Goal: Browse casually: Explore the website without a specific task or goal

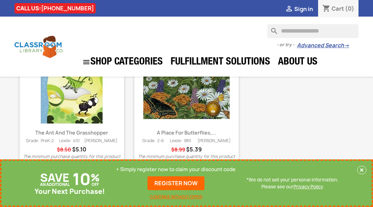
scroll to position [1255, 0]
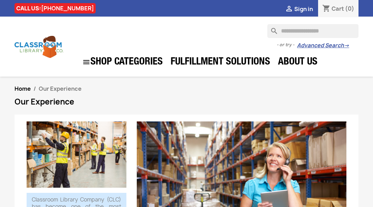
scroll to position [564, 0]
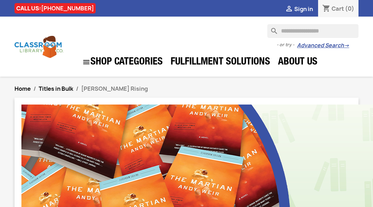
scroll to position [646, 0]
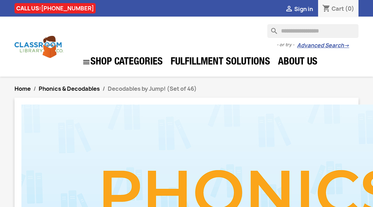
scroll to position [810, 0]
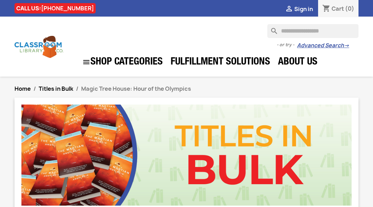
scroll to position [586, 0]
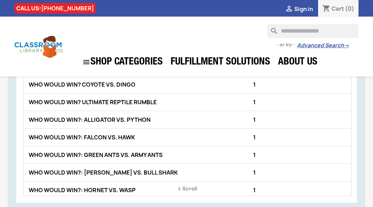
scroll to position [787, 0]
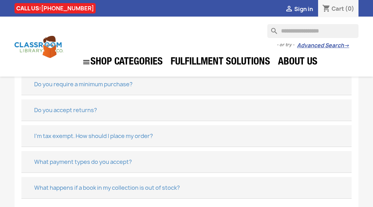
scroll to position [552, 0]
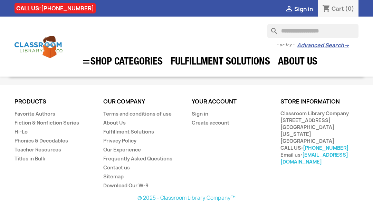
scroll to position [803, 0]
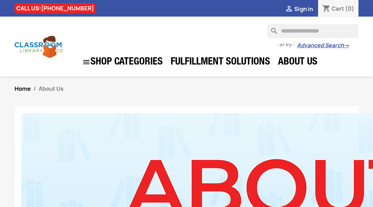
scroll to position [625, 0]
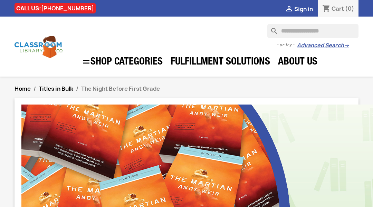
scroll to position [593, 0]
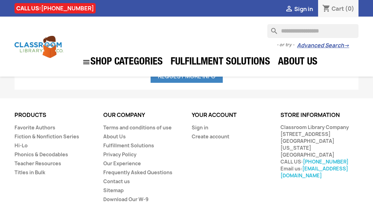
scroll to position [1690, 0]
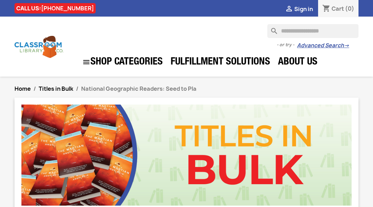
scroll to position [579, 0]
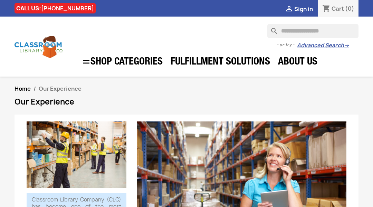
scroll to position [564, 0]
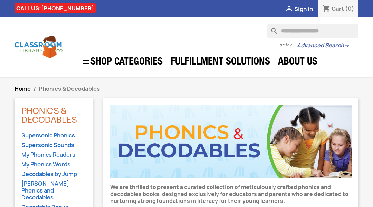
scroll to position [1706, 0]
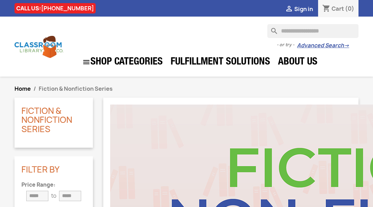
scroll to position [1717, 0]
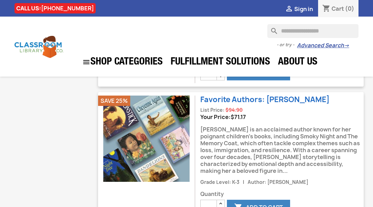
scroll to position [1712, 0]
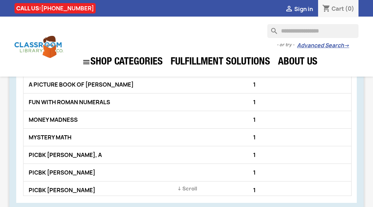
scroll to position [810, 0]
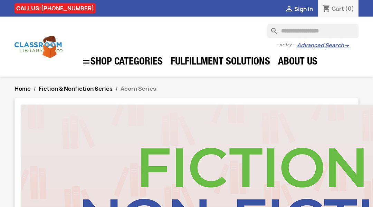
scroll to position [794, 0]
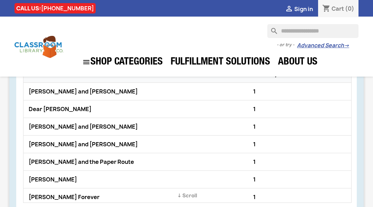
scroll to position [810, 0]
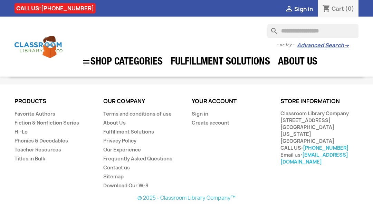
scroll to position [810, 0]
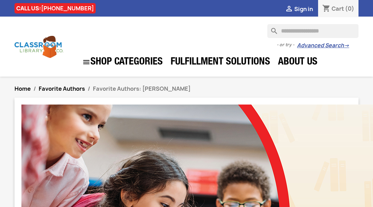
scroll to position [810, 0]
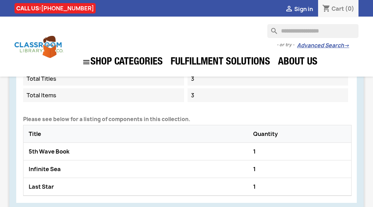
scroll to position [715, 0]
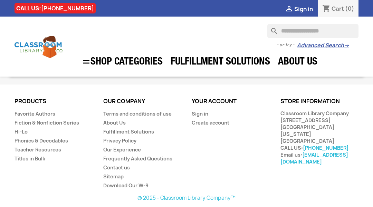
scroll to position [810, 0]
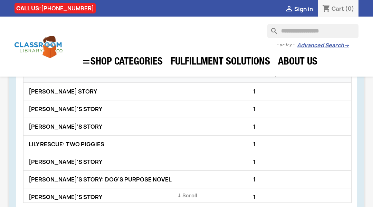
scroll to position [810, 0]
